Goal: Register for event/course

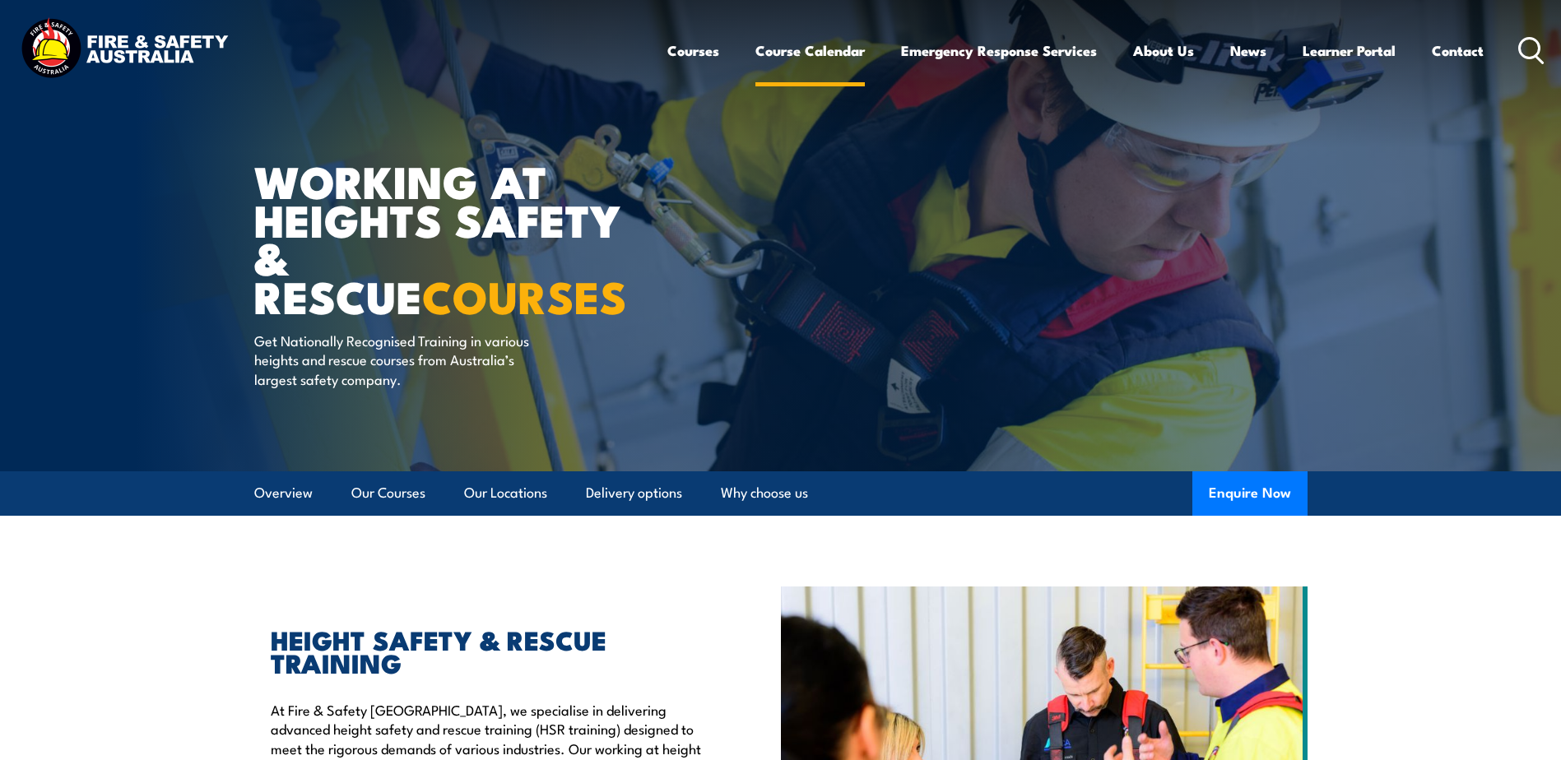
click at [846, 47] on link "Course Calendar" at bounding box center [809, 51] width 109 height 44
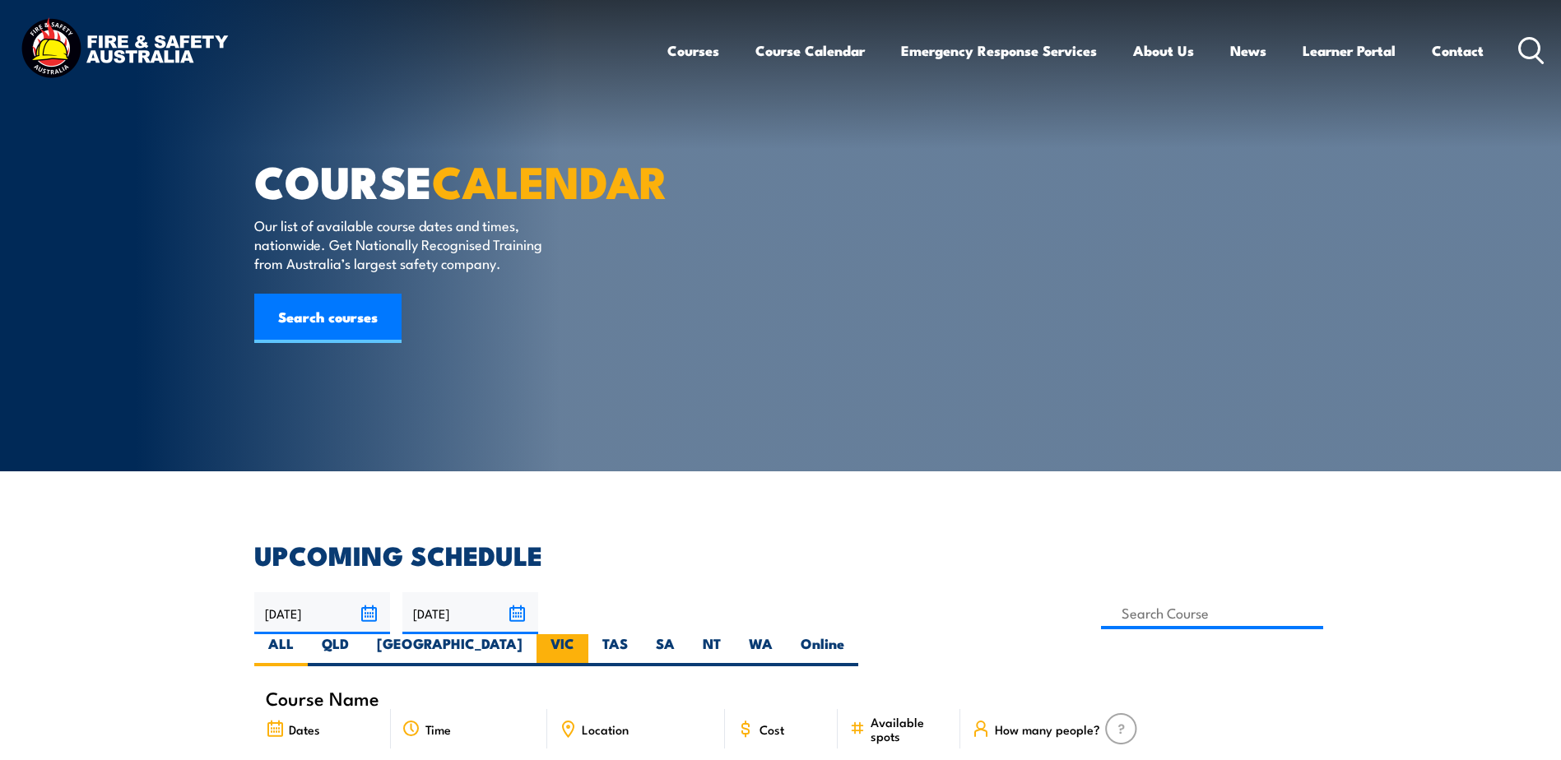
click at [588, 634] on label "VIC" at bounding box center [562, 650] width 52 height 32
click at [585, 634] on input "VIC" at bounding box center [579, 639] width 11 height 11
radio input "true"
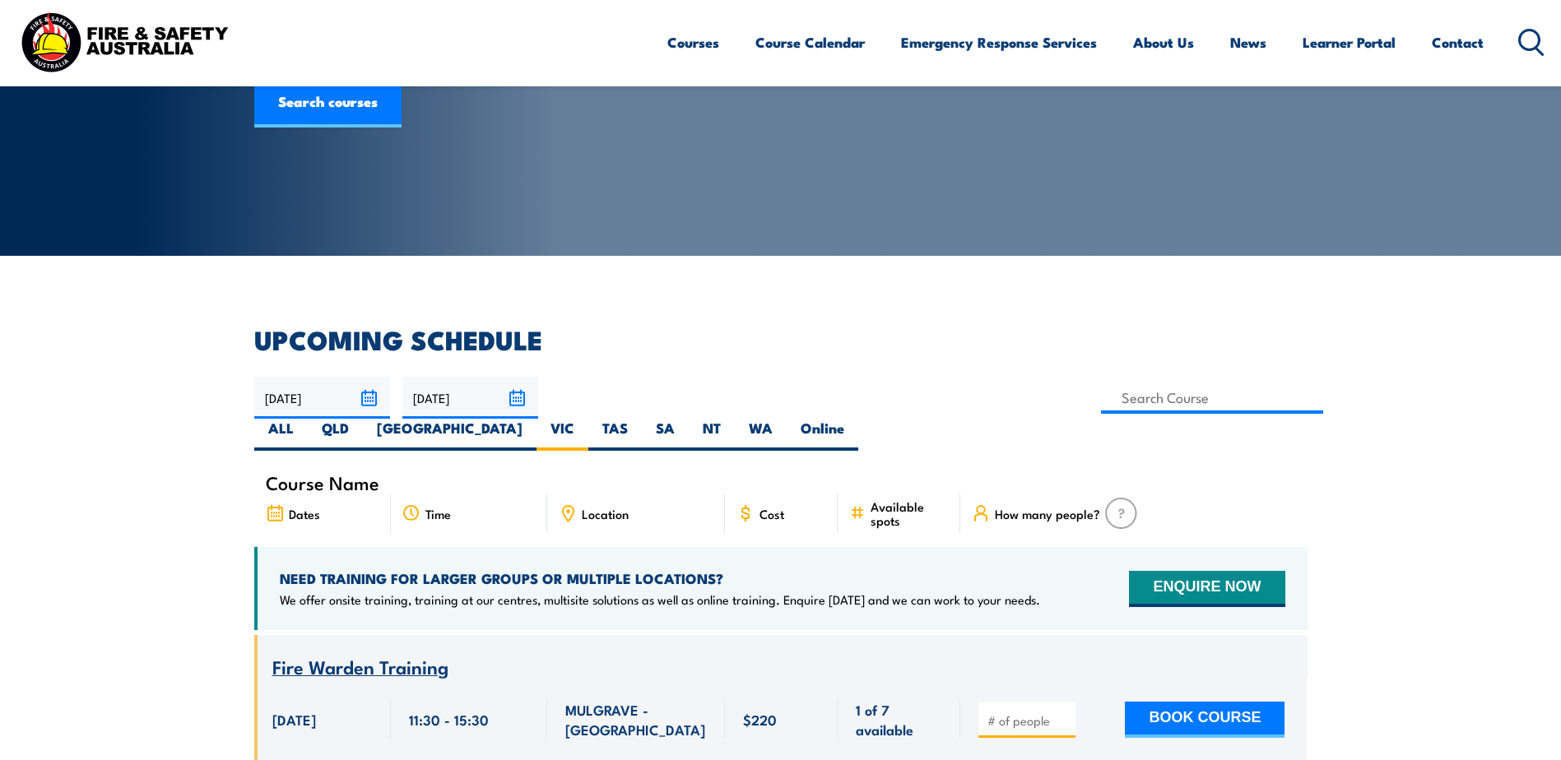
scroll to position [214, 0]
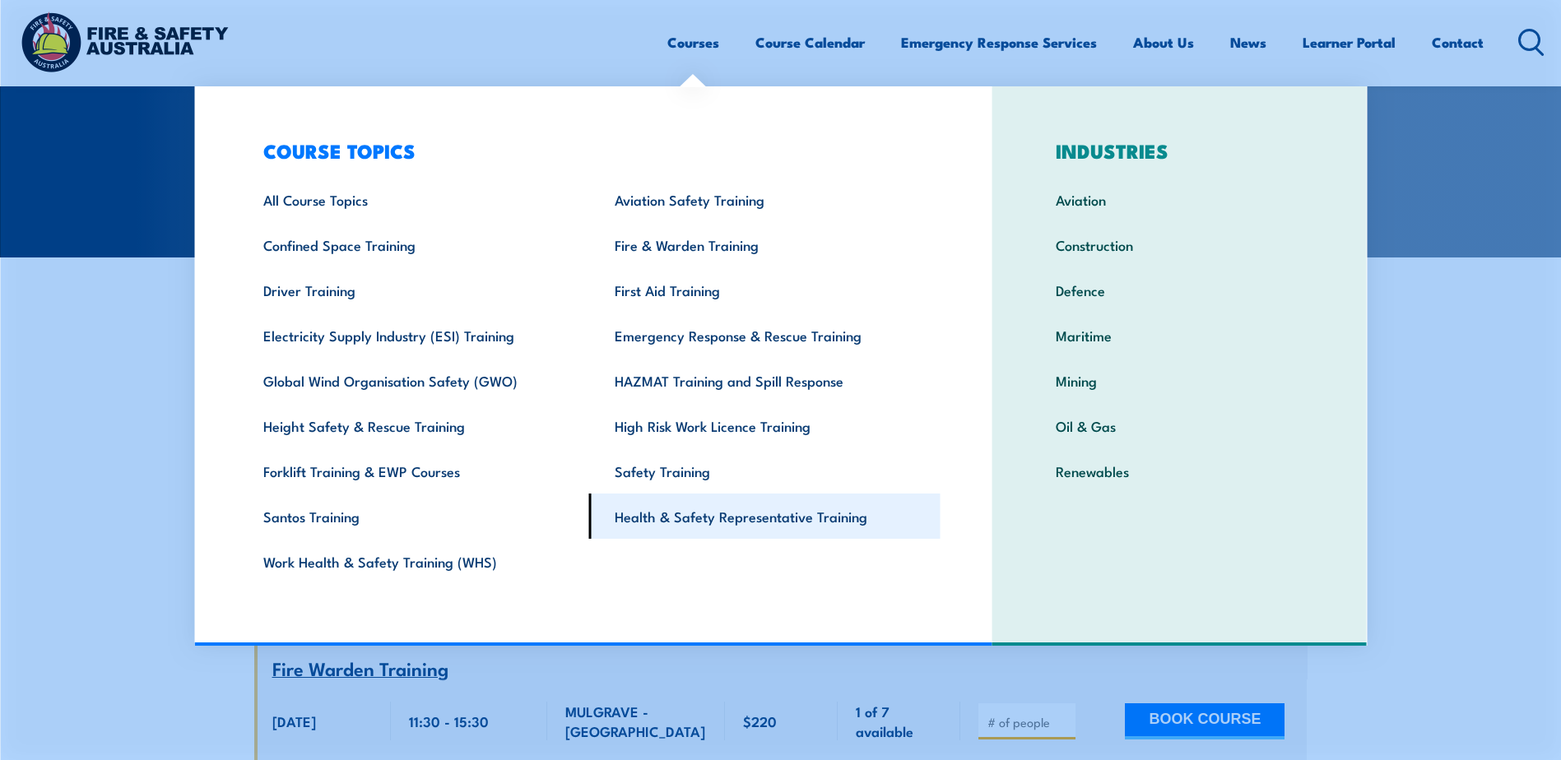
click at [681, 522] on link "Health & Safety Representative Training" at bounding box center [764, 516] width 351 height 45
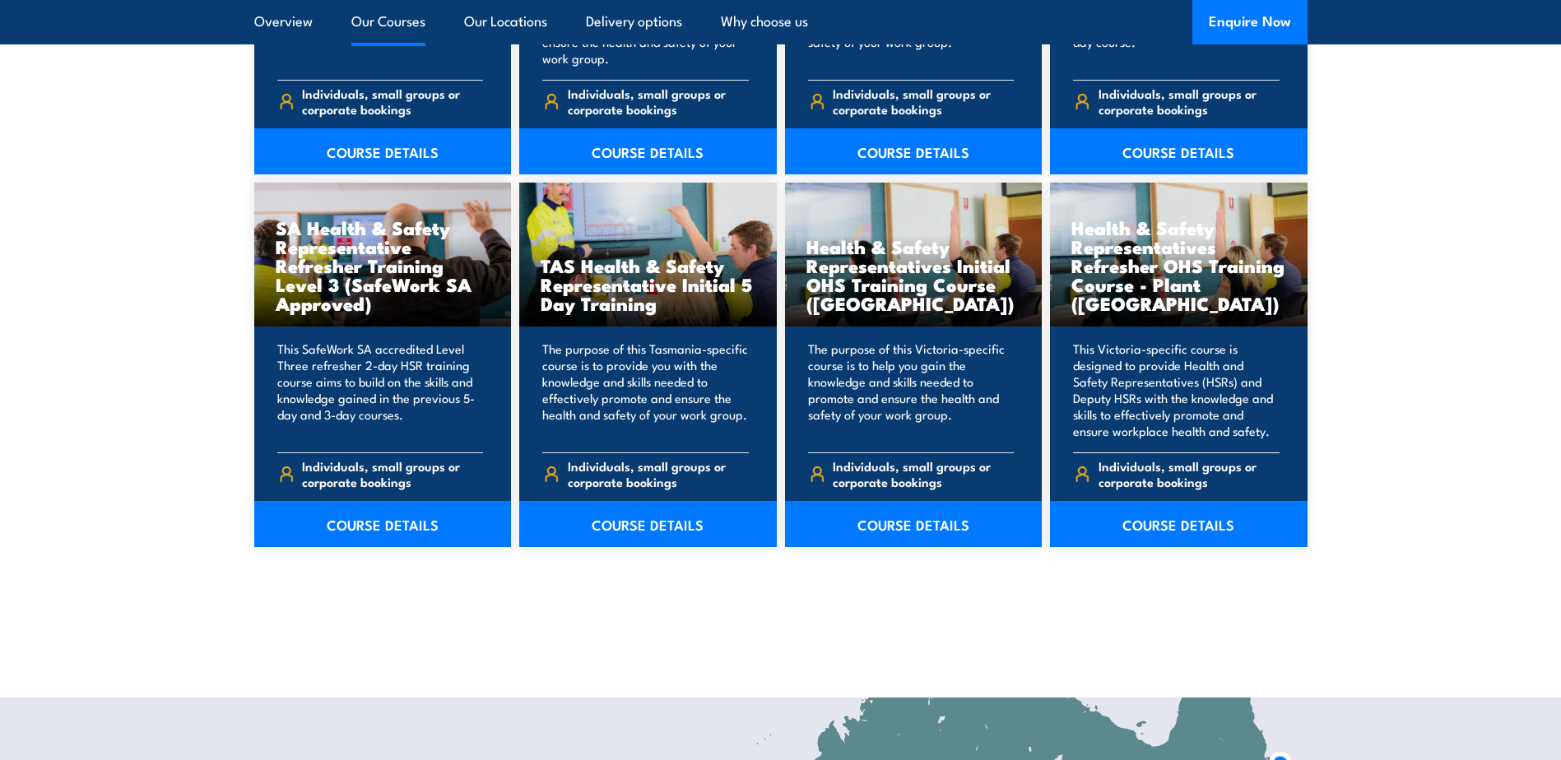
scroll to position [2386, 0]
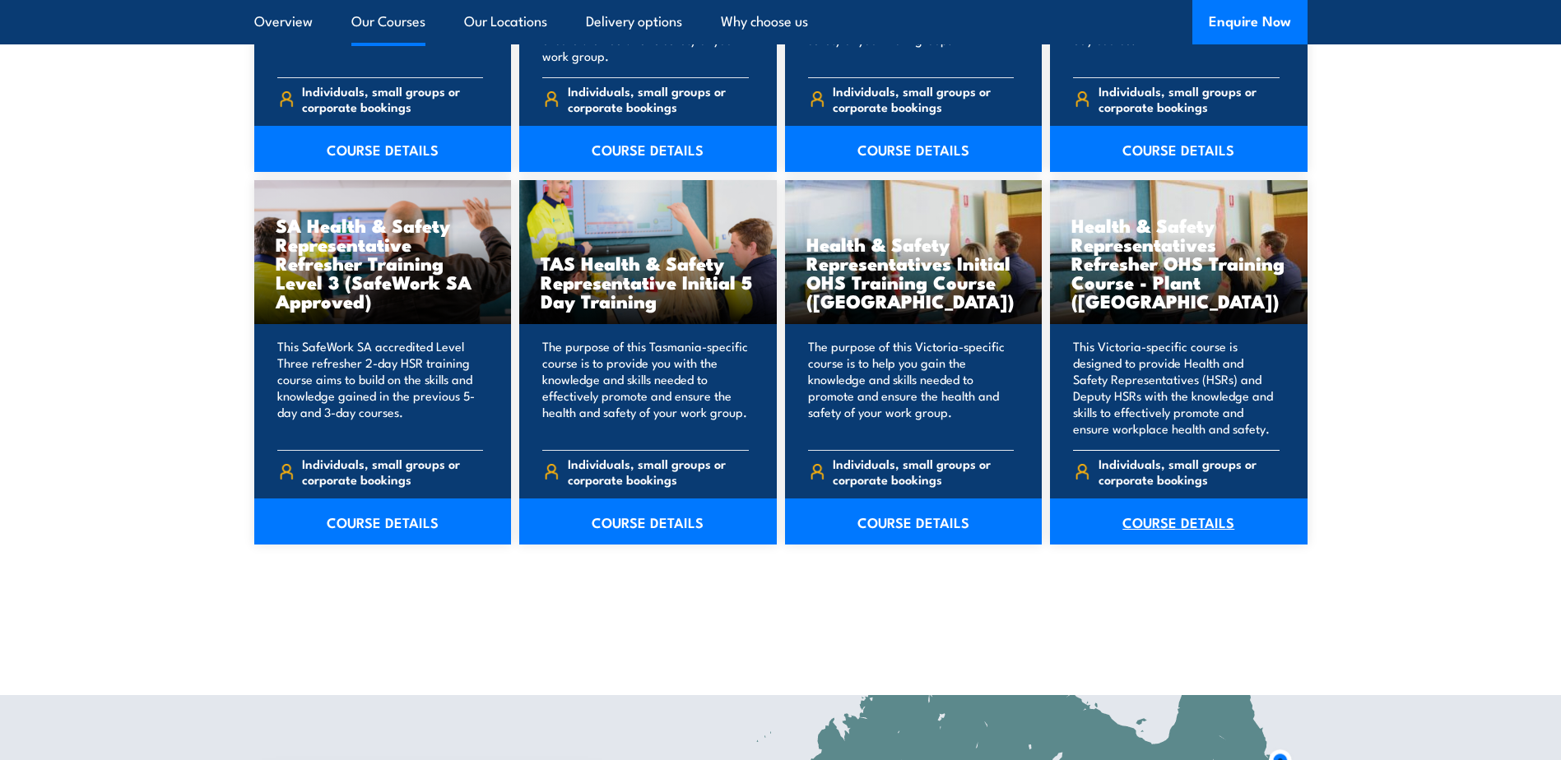
click at [1171, 527] on link "COURSE DETAILS" at bounding box center [1178, 522] width 257 height 46
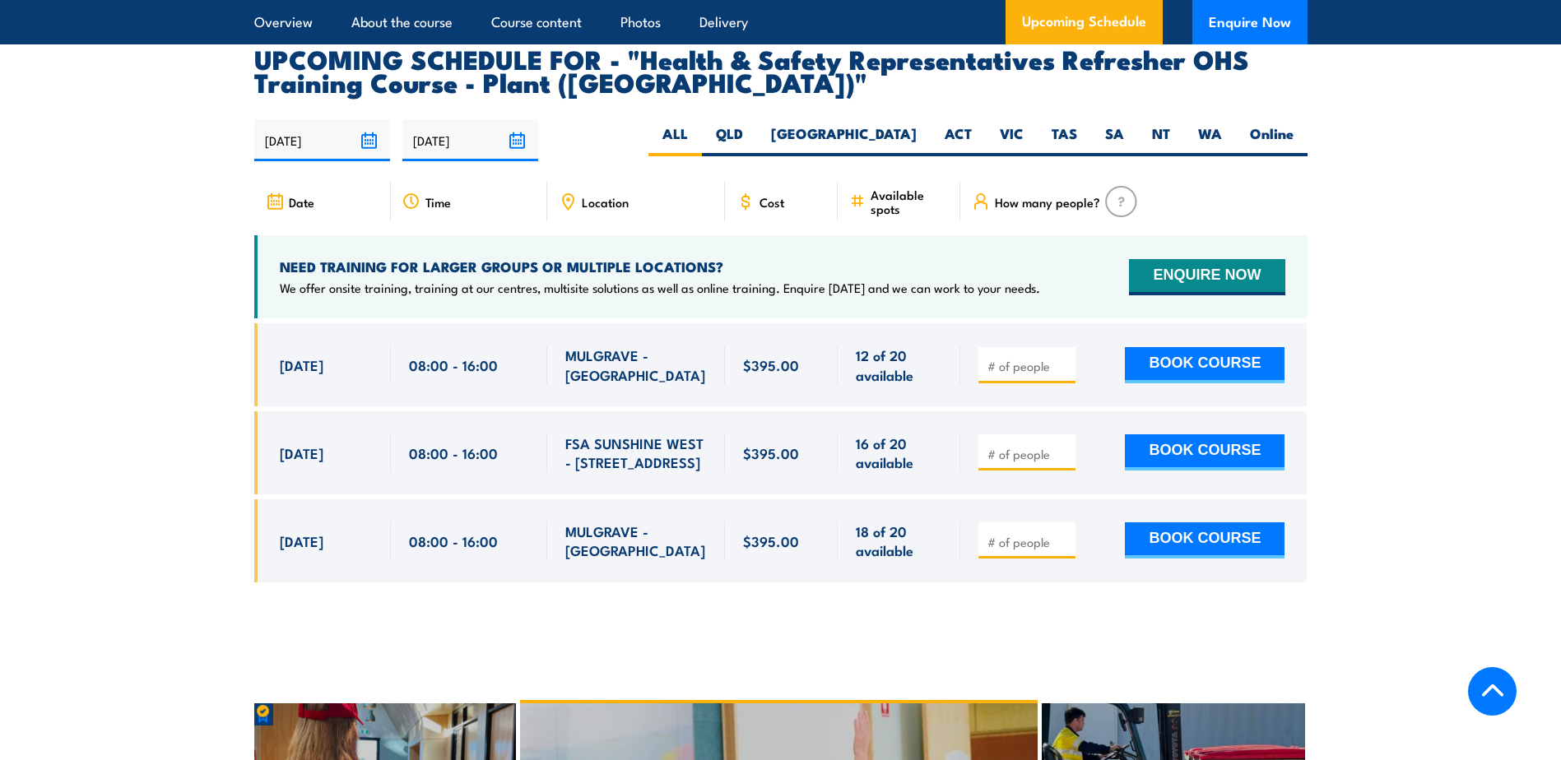
scroll to position [2962, 0]
